Goal: Information Seeking & Learning: Check status

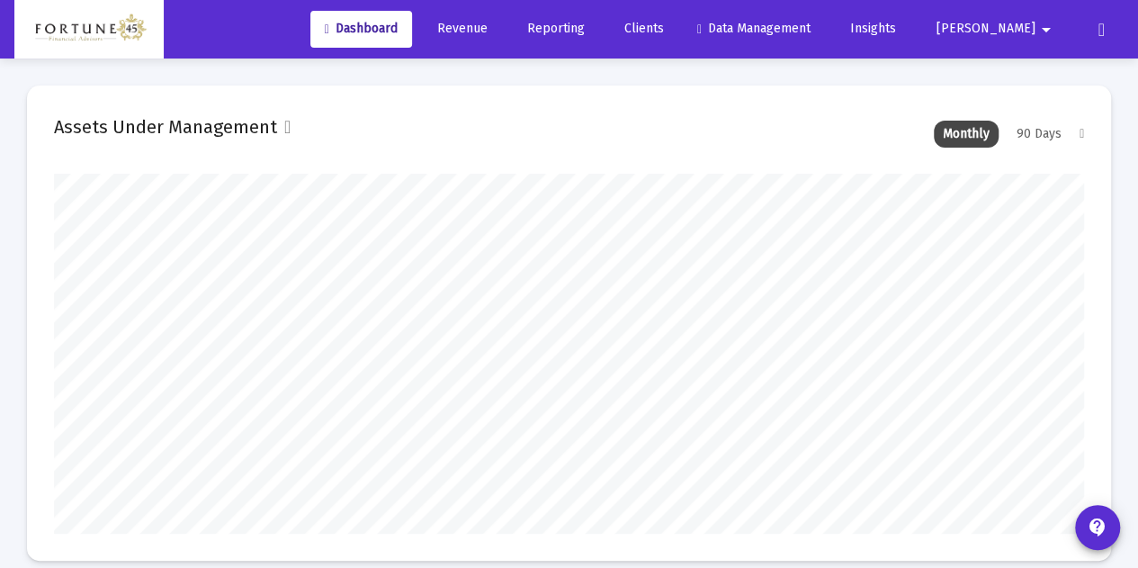
scroll to position [360, 552]
type input "[DATE]"
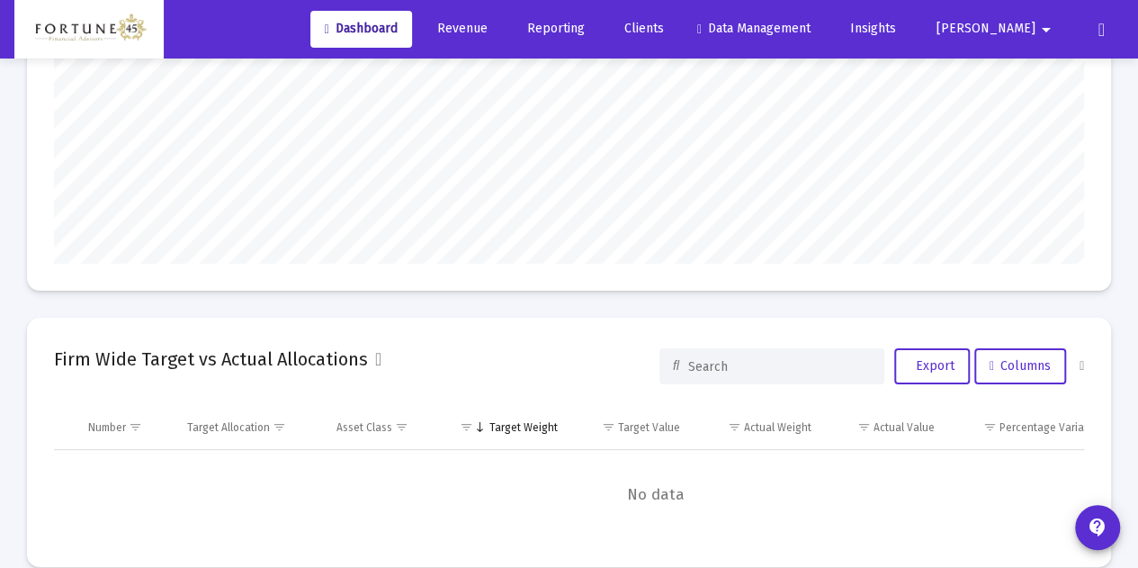
click at [502, 16] on link "Revenue" at bounding box center [459, 29] width 85 height 36
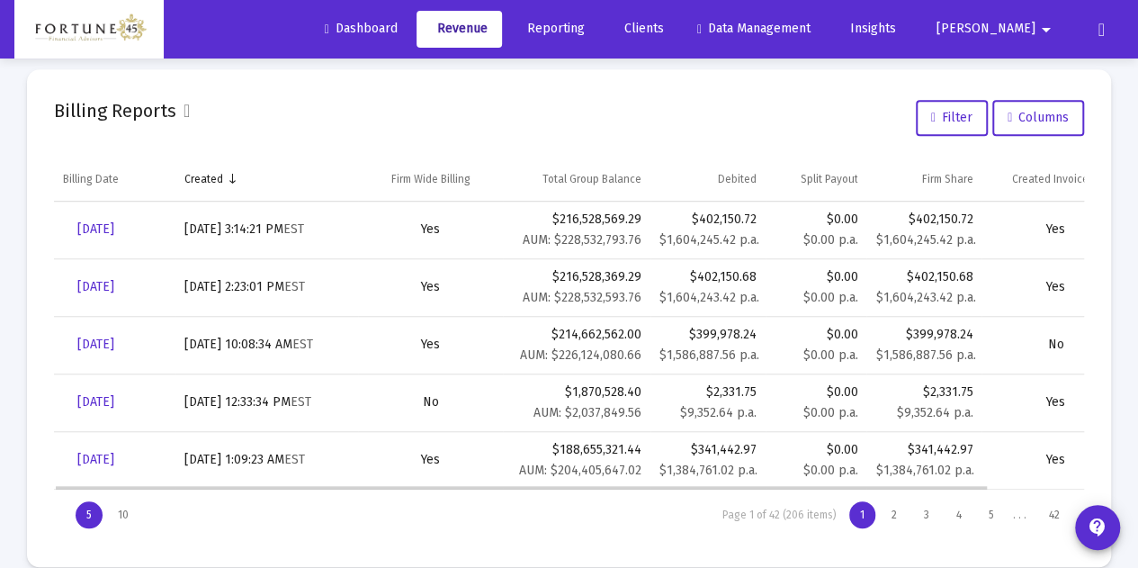
scroll to position [626, 0]
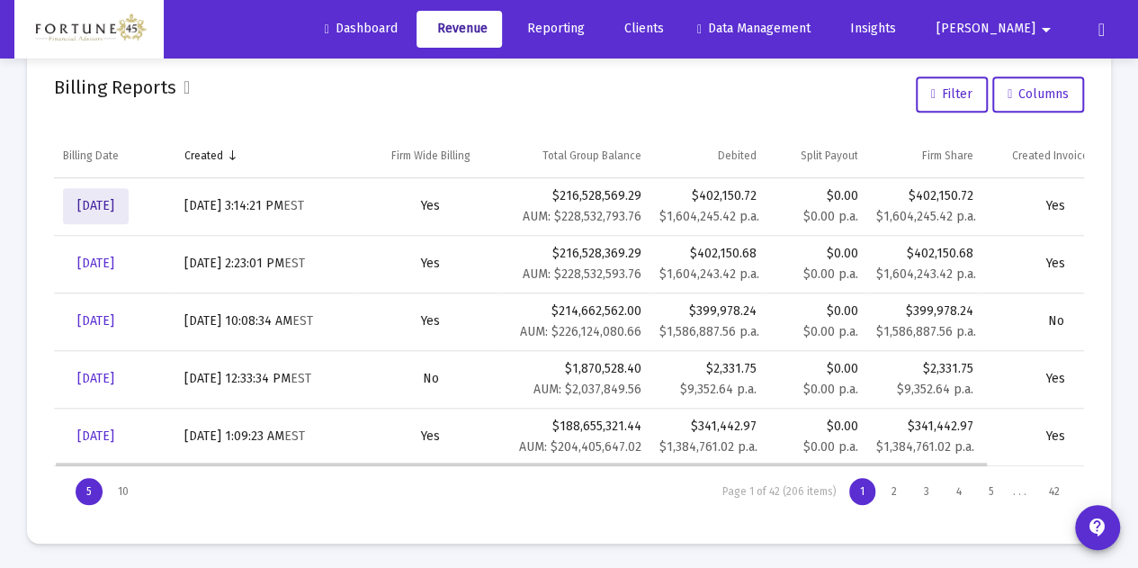
click at [114, 202] on span "[DATE]" at bounding box center [95, 205] width 37 height 15
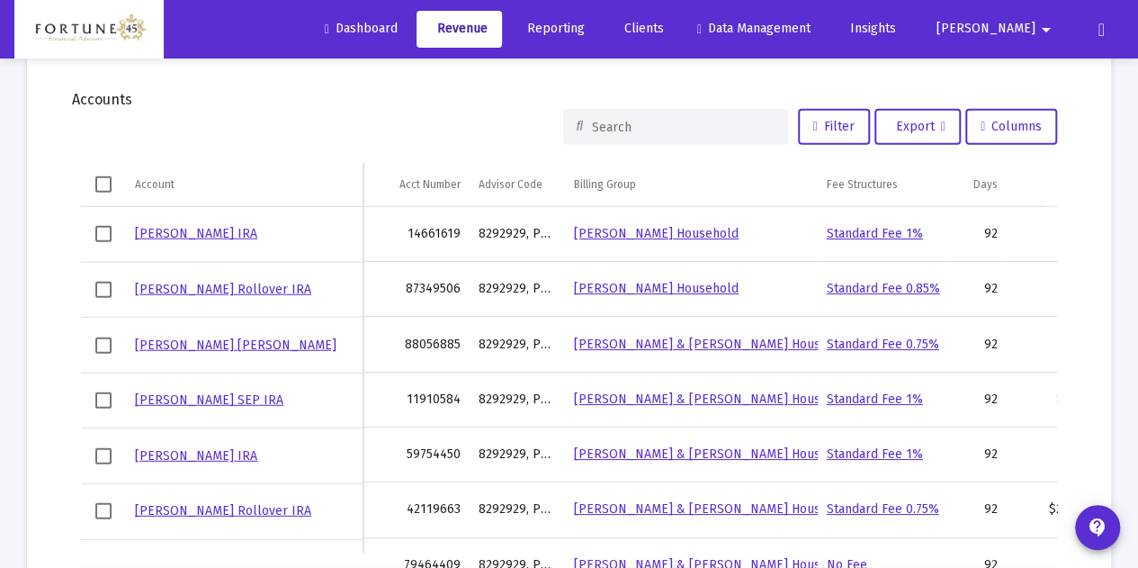
scroll to position [2233, 0]
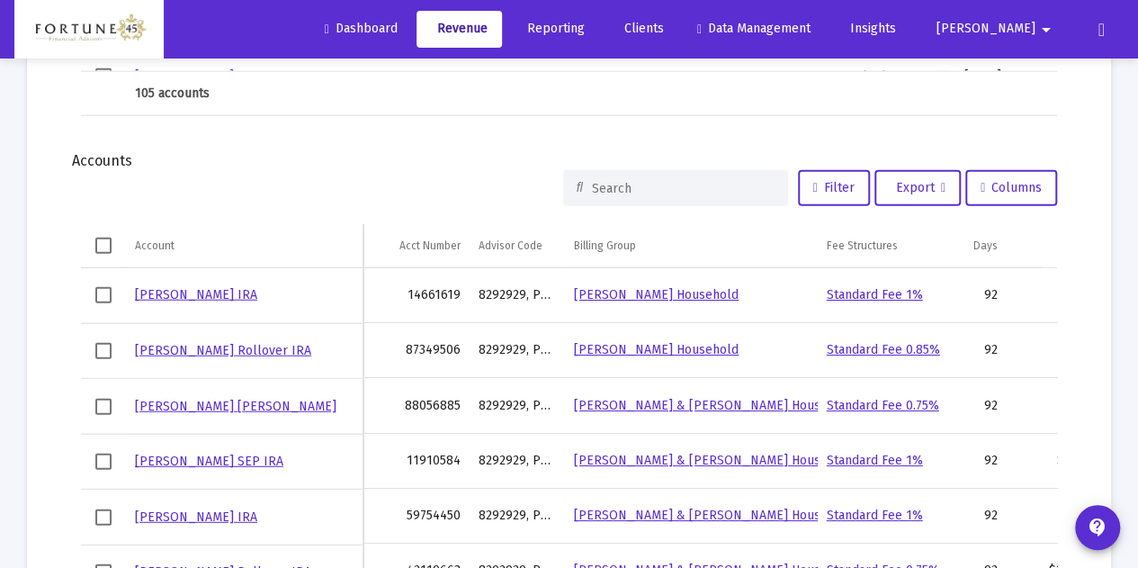
click at [592, 183] on input at bounding box center [683, 188] width 183 height 15
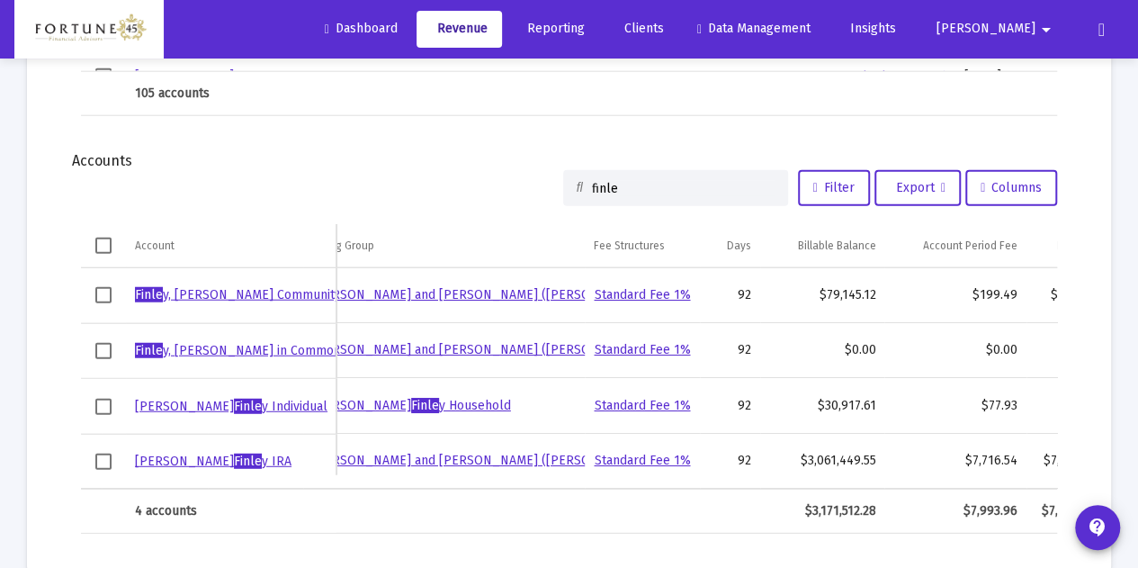
scroll to position [0, 0]
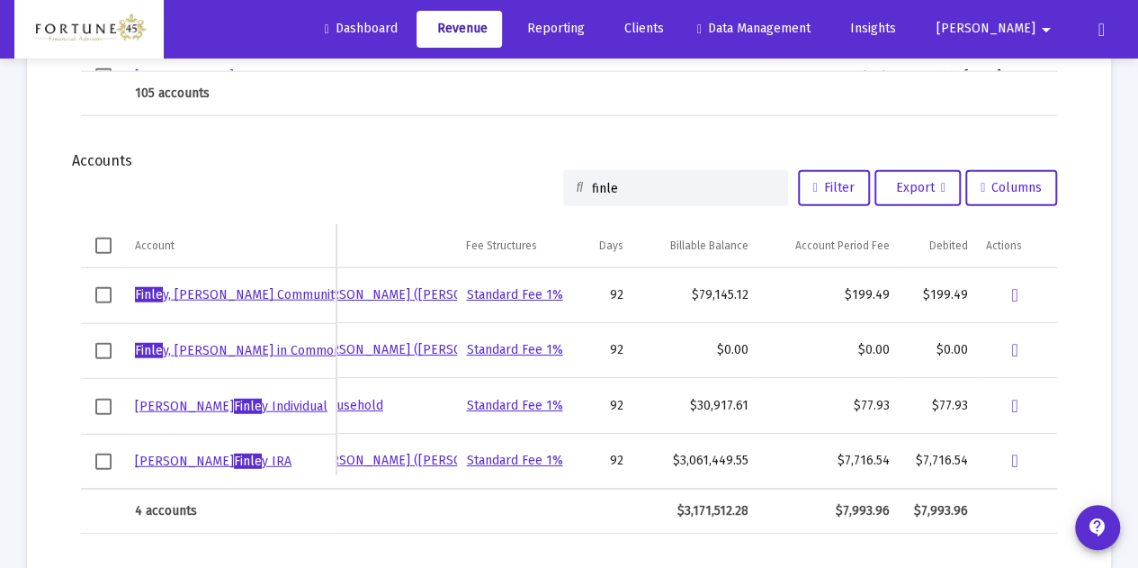
type input "finle"
